Goal: Task Accomplishment & Management: Manage account settings

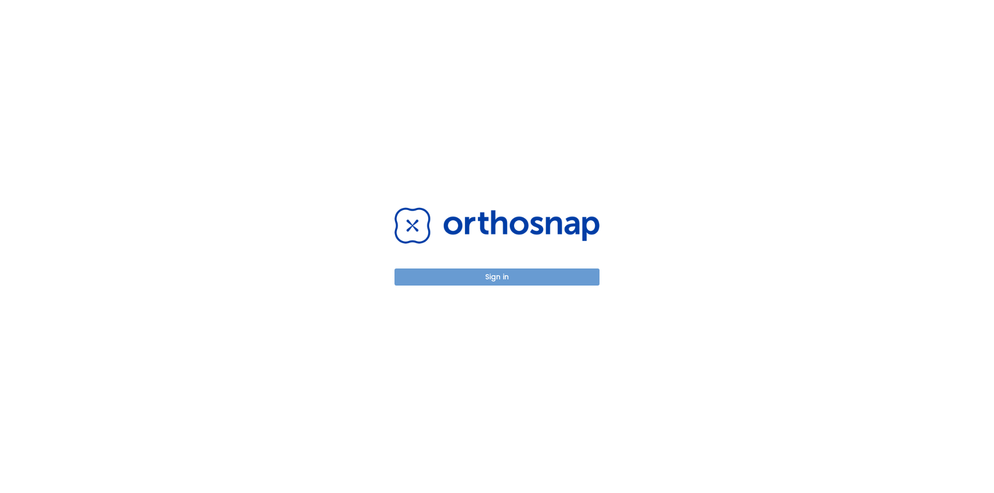
click at [584, 282] on button "Sign in" at bounding box center [496, 277] width 205 height 17
